Goal: Information Seeking & Learning: Learn about a topic

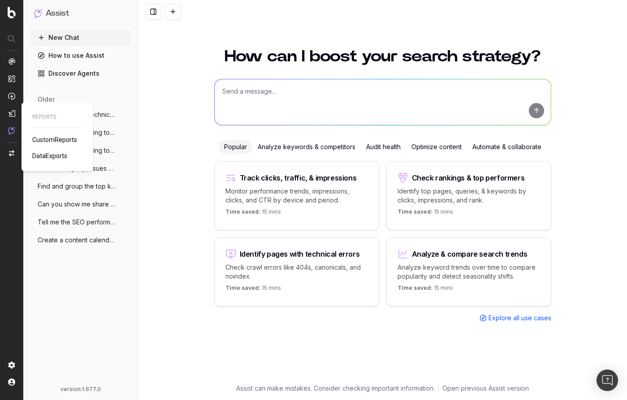
click at [58, 139] on span "CustomReports" at bounding box center [54, 139] width 45 height 7
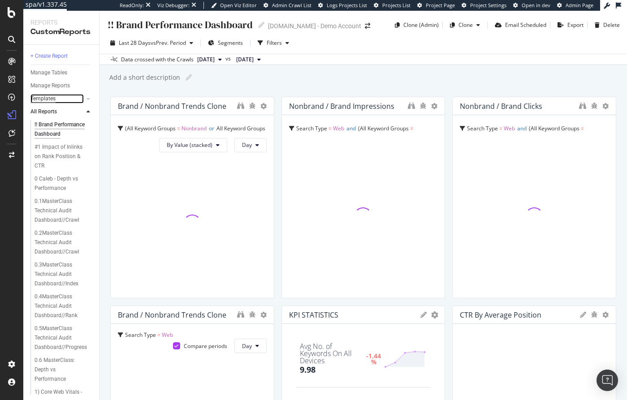
click at [44, 102] on div "Templates" at bounding box center [42, 98] width 25 height 9
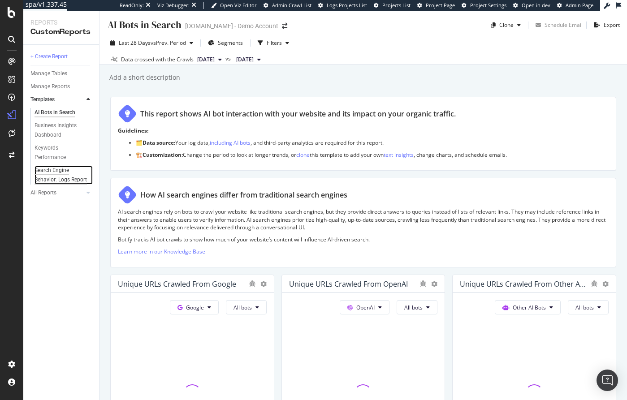
click at [51, 168] on div "Search Engine Behavior: Logs Report" at bounding box center [60, 175] width 53 height 19
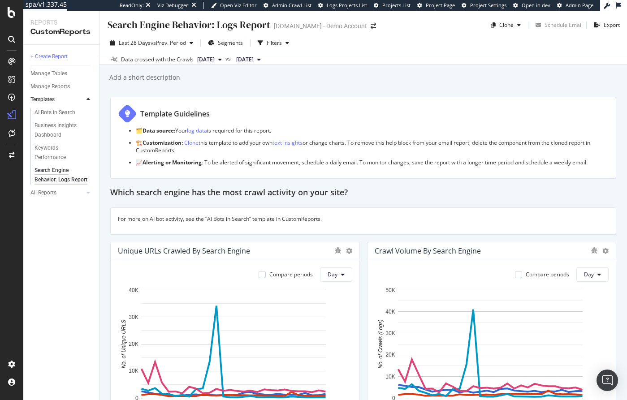
click at [544, 251] on div "Crawl Volume By Search Engine" at bounding box center [480, 250] width 212 height 9
click at [50, 108] on div "AI Bots in Search" at bounding box center [54, 112] width 41 height 9
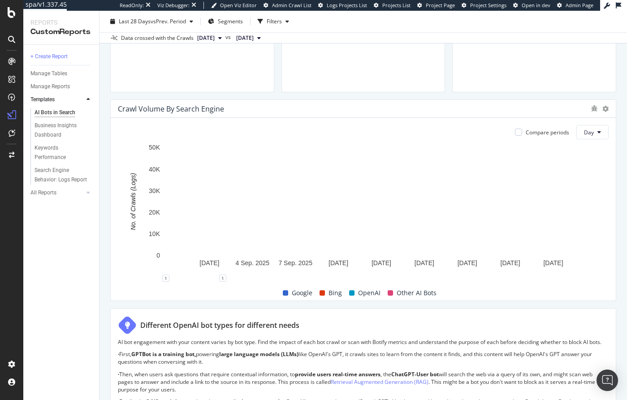
scroll to position [383, 0]
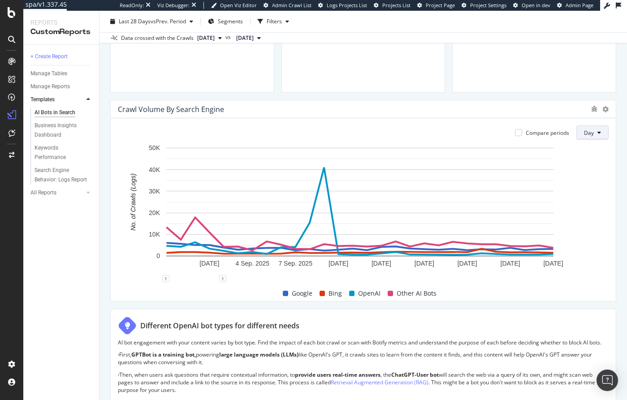
click at [584, 130] on span "Day" at bounding box center [589, 133] width 10 height 8
click at [583, 168] on span "Week" at bounding box center [585, 167] width 16 height 8
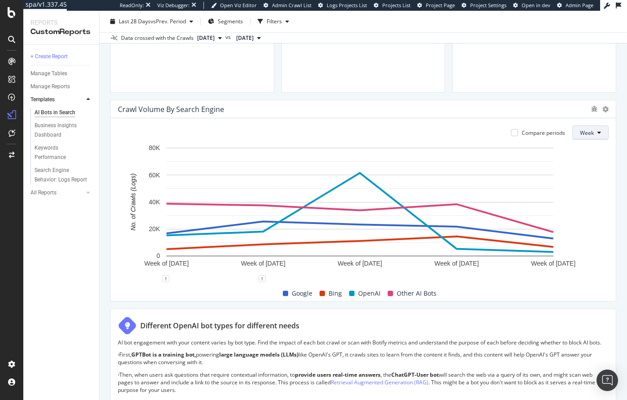
click at [597, 132] on button "Week" at bounding box center [590, 132] width 36 height 14
drag, startPoint x: 578, startPoint y: 148, endPoint x: 451, endPoint y: 103, distance: 135.6
click at [578, 148] on span "Day" at bounding box center [581, 150] width 16 height 8
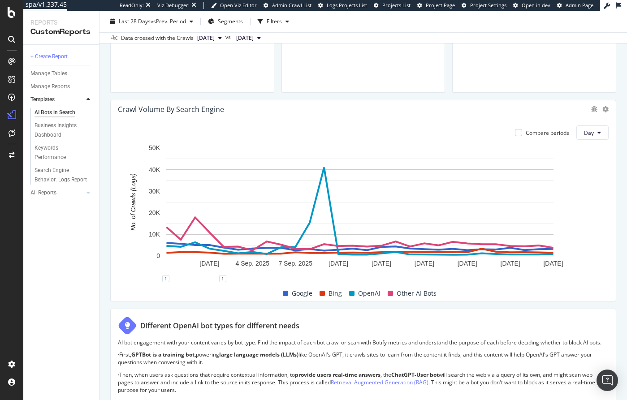
click at [254, 40] on span "2025 Aug. 25th" at bounding box center [244, 38] width 17 height 8
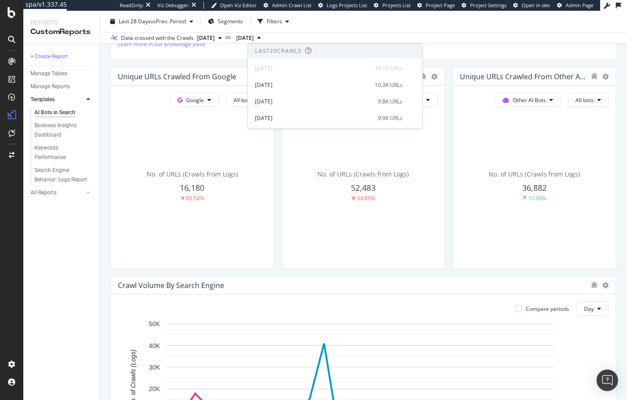
scroll to position [0, 0]
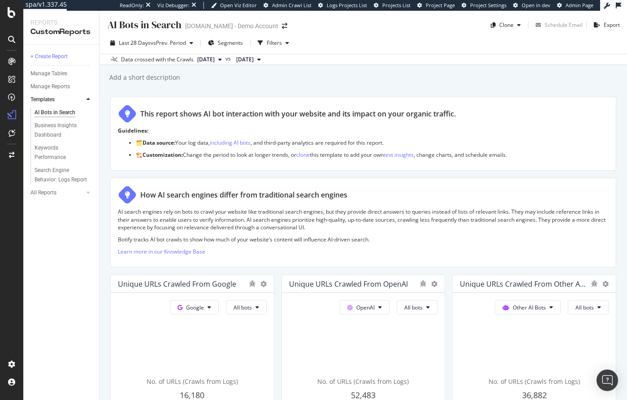
click at [223, 71] on div "Add a short description Add a short description" at bounding box center [367, 77] width 518 height 13
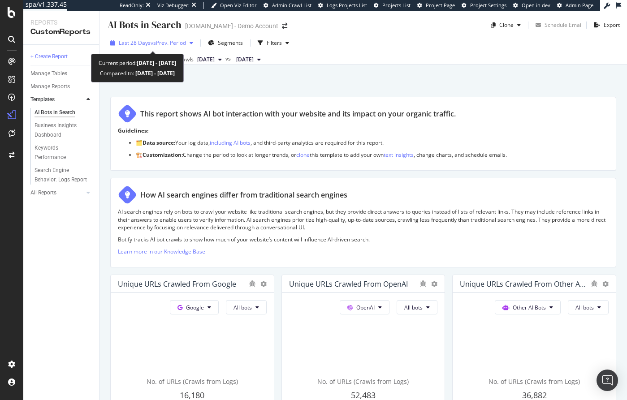
click at [167, 45] on span "vs Prev. Period" at bounding box center [167, 43] width 35 height 8
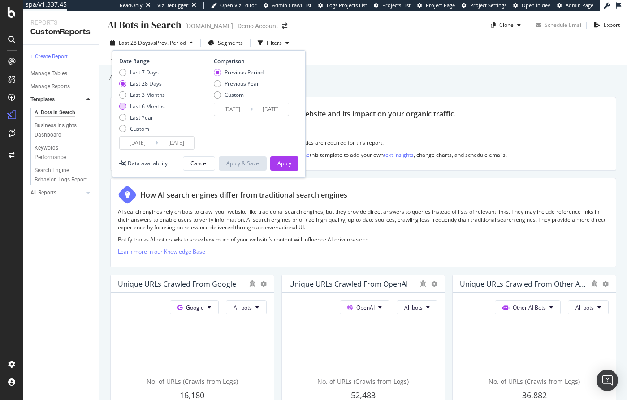
click at [135, 103] on div "Last 6 Months" at bounding box center [147, 107] width 35 height 8
type input "2025/03/26"
type input "2024/09/23"
type input "2025/03/25"
click at [282, 163] on div "Apply" at bounding box center [284, 163] width 14 height 8
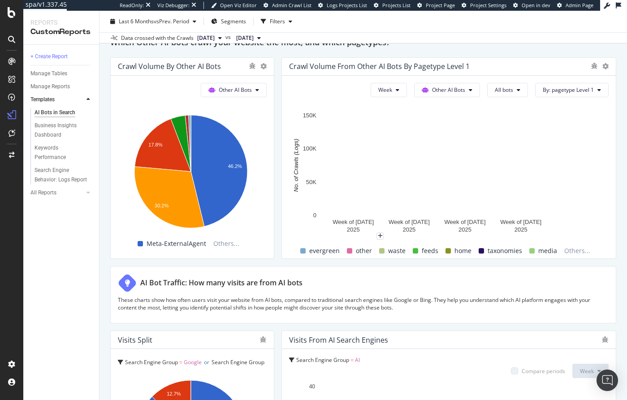
scroll to position [1512, 0]
